Goal: Information Seeking & Learning: Find specific fact

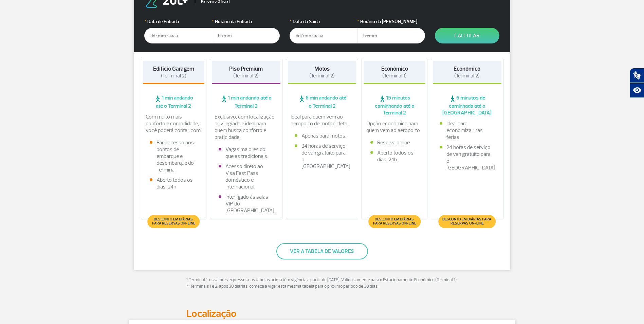
scroll to position [102, 0]
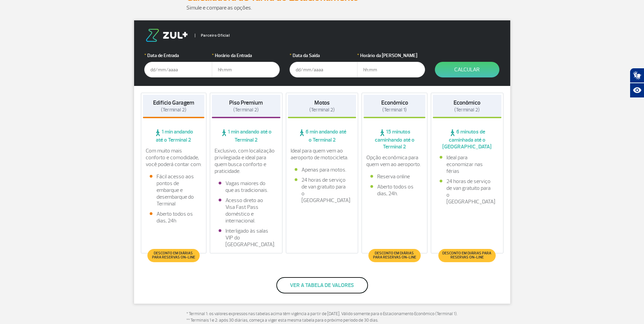
click at [308, 286] on button "Ver a tabela de valores" at bounding box center [323, 285] width 92 height 16
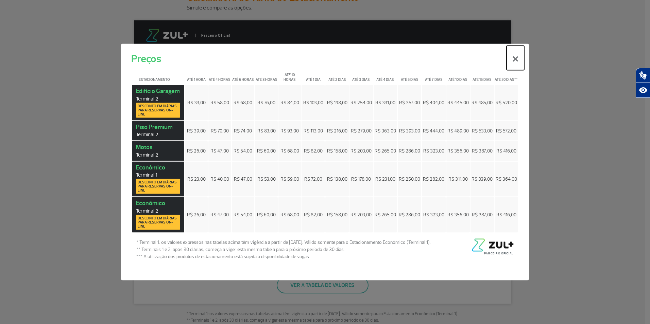
click at [513, 58] on button "×" at bounding box center [515, 58] width 18 height 24
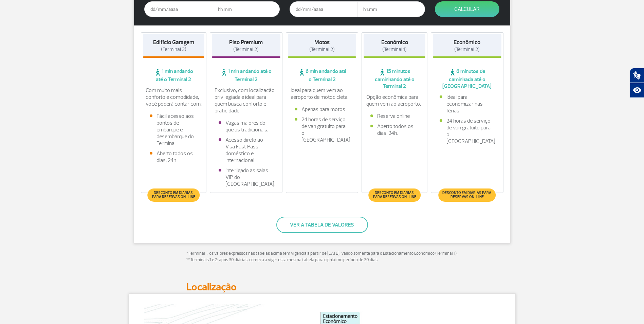
scroll to position [170, 0]
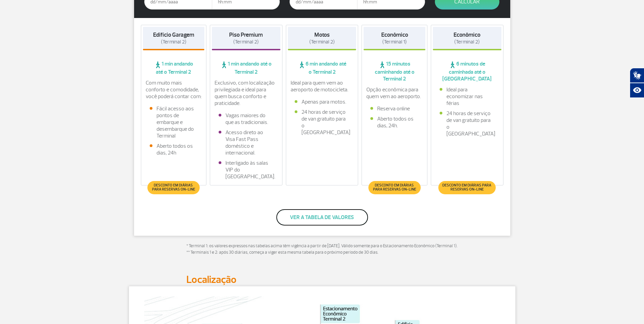
click at [333, 216] on button "Ver a tabela de valores" at bounding box center [323, 217] width 92 height 16
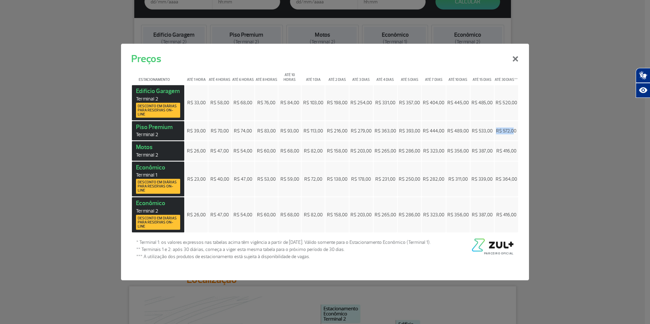
drag, startPoint x: 513, startPoint y: 130, endPoint x: 494, endPoint y: 132, distance: 19.1
click at [494, 132] on td "R$ 572,00" at bounding box center [505, 131] width 23 height 20
click at [521, 182] on div "Estacionamento Até 1 hora Até 4 horas Até 6 horas Até 8 horas Até 10 horas Até …" at bounding box center [325, 174] width 408 height 214
click at [517, 58] on button "×" at bounding box center [515, 58] width 18 height 24
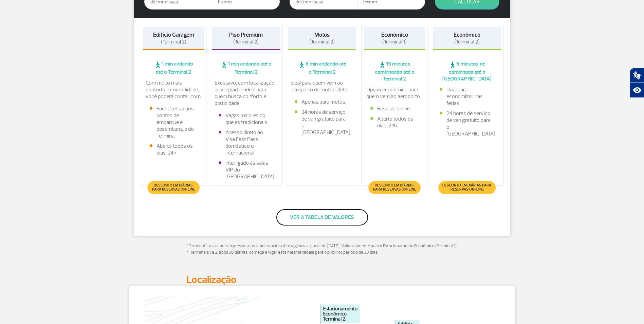
click at [311, 218] on button "Ver a tabela de valores" at bounding box center [323, 217] width 92 height 16
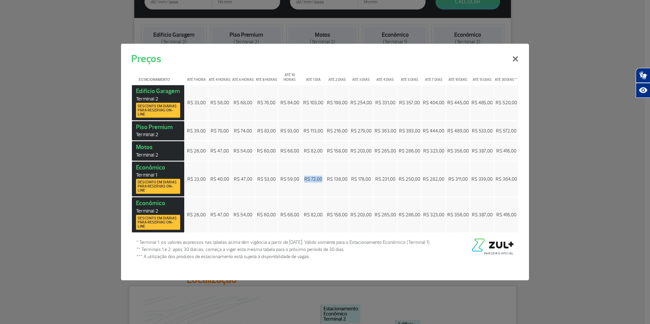
drag, startPoint x: 321, startPoint y: 180, endPoint x: 299, endPoint y: 180, distance: 22.1
click at [299, 180] on tr "Econômico Terminal 1 Desconto em diárias para reservas on-line R$ 23,00 R$ 40,0…" at bounding box center [325, 178] width 386 height 35
drag, startPoint x: 299, startPoint y: 180, endPoint x: 316, endPoint y: 105, distance: 76.5
click at [316, 105] on span "R$ 103,00" at bounding box center [313, 103] width 20 height 6
drag, startPoint x: 305, startPoint y: 179, endPoint x: 322, endPoint y: 178, distance: 17.1
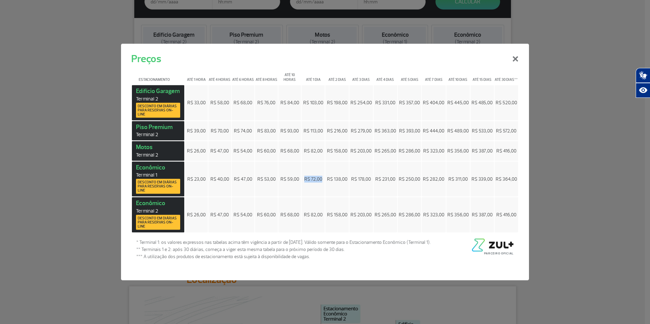
click at [322, 178] on td "R$ 72,00" at bounding box center [312, 178] width 23 height 35
drag, startPoint x: 322, startPoint y: 178, endPoint x: 310, endPoint y: 220, distance: 44.0
click at [310, 220] on td "R$ 82,00" at bounding box center [312, 214] width 23 height 35
click at [515, 58] on button "×" at bounding box center [515, 58] width 18 height 24
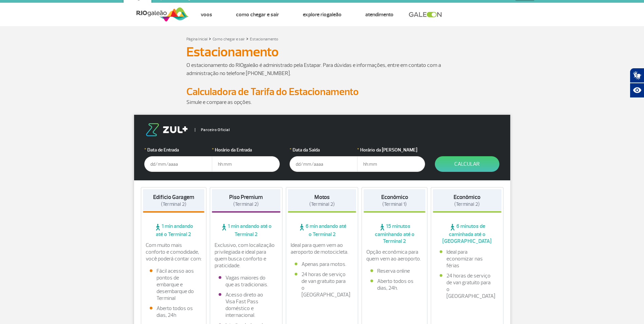
scroll to position [0, 0]
